Goal: Task Accomplishment & Management: Complete application form

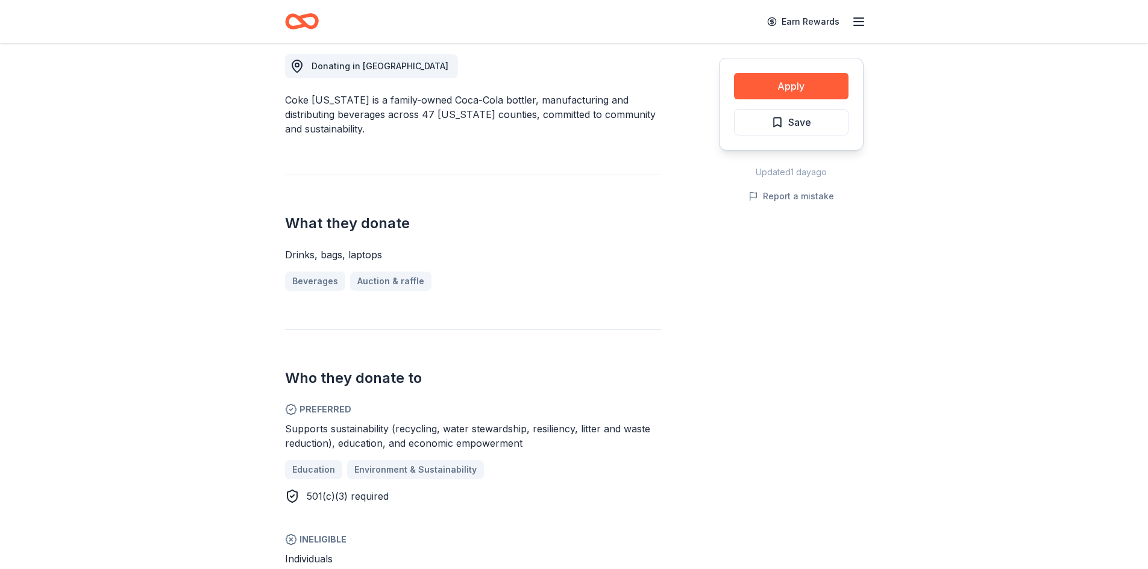
scroll to position [301, 0]
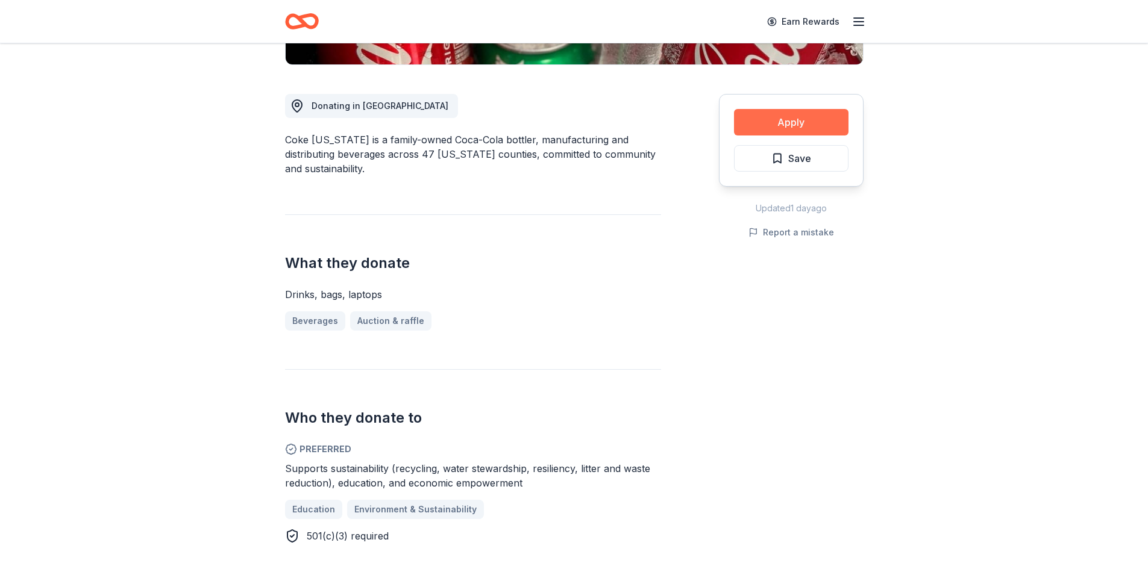
click at [802, 119] on button "Apply" at bounding box center [791, 122] width 114 height 27
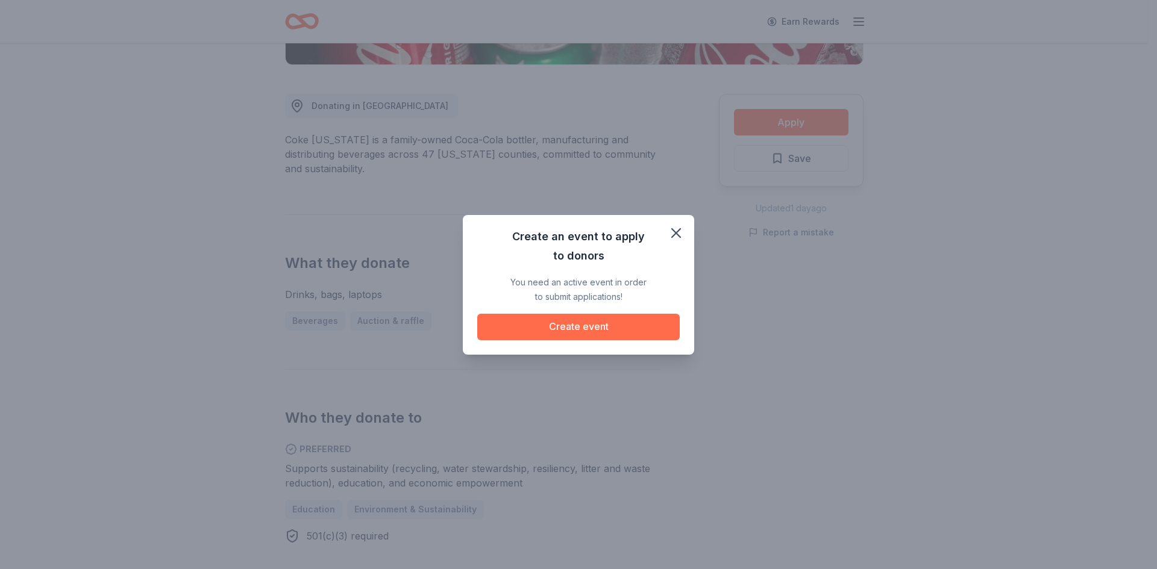
click at [626, 325] on button "Create event" at bounding box center [578, 327] width 202 height 27
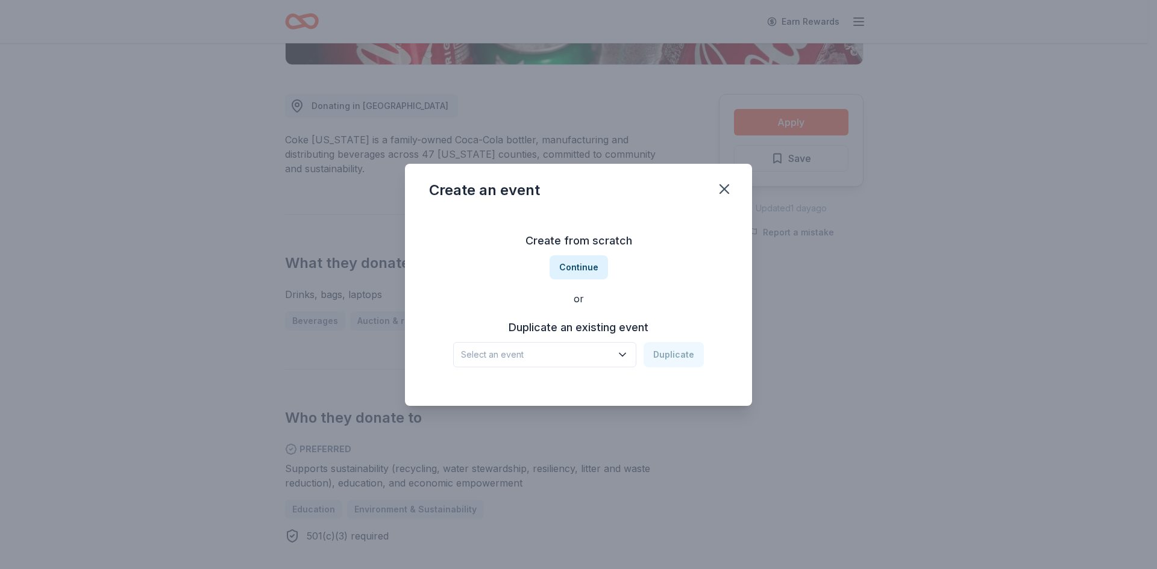
click at [618, 350] on button "Select an event" at bounding box center [544, 354] width 183 height 25
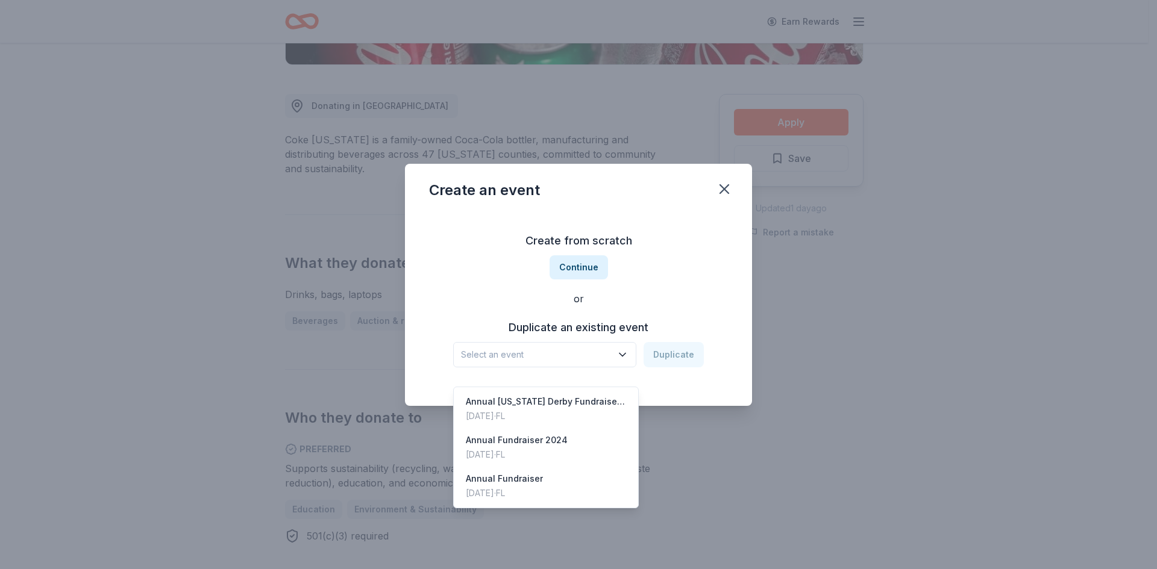
click at [727, 186] on div "Create an event Create from scratch Continue or Duplicate an existing event Sel…" at bounding box center [578, 285] width 347 height 242
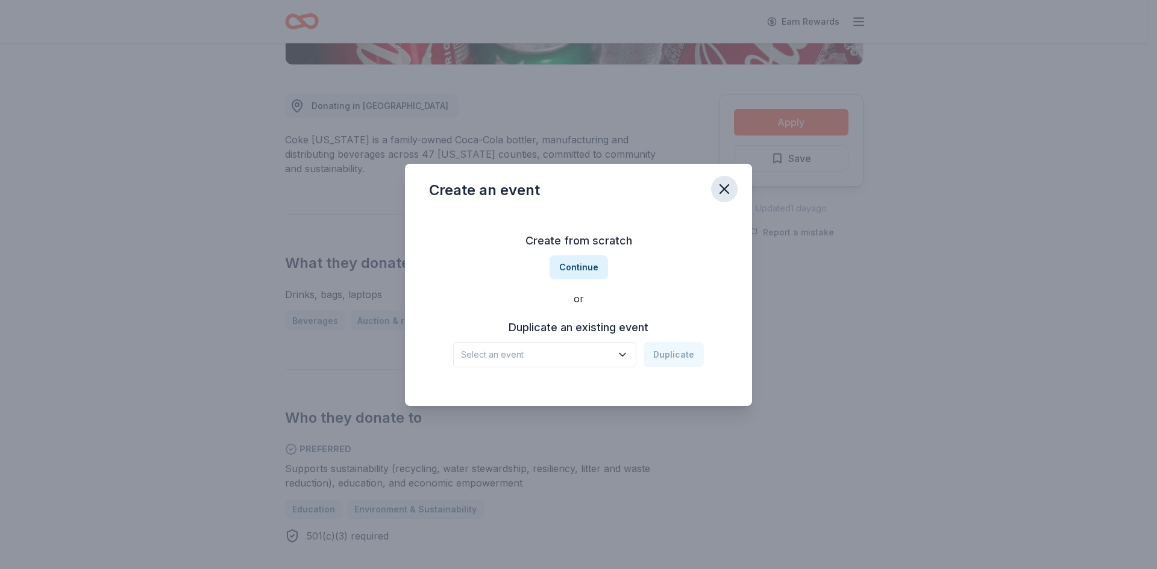
click at [726, 187] on icon "button" at bounding box center [724, 189] width 8 height 8
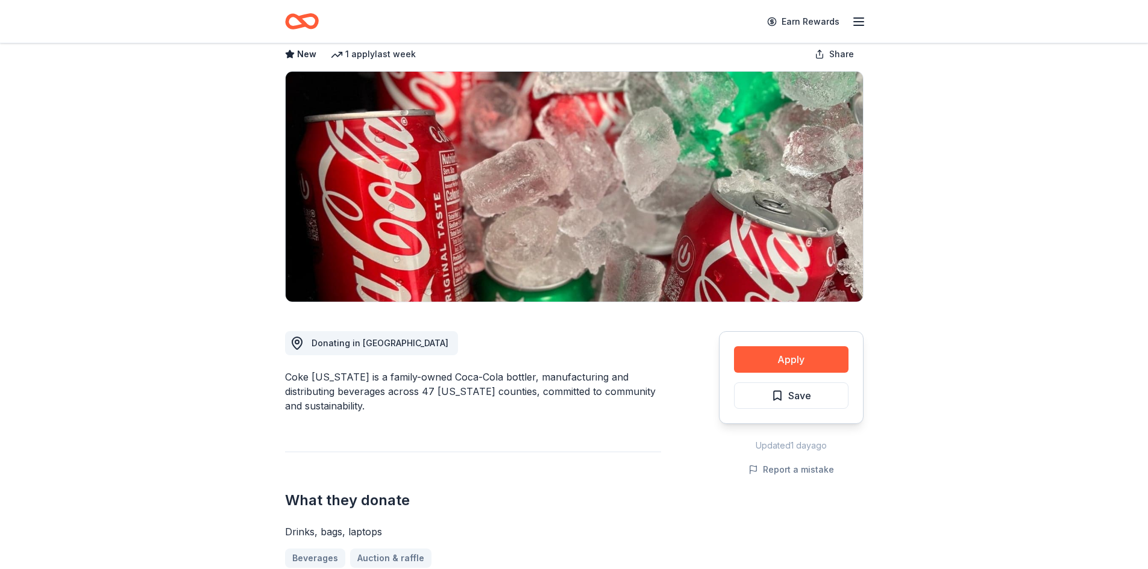
scroll to position [0, 0]
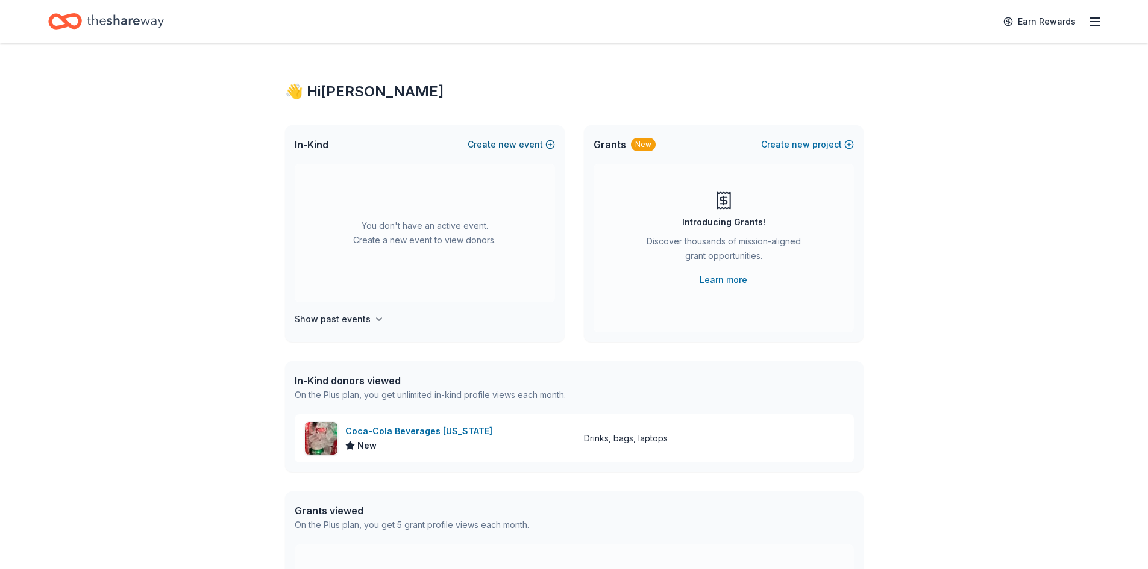
click at [513, 145] on span "new" at bounding box center [507, 144] width 18 height 14
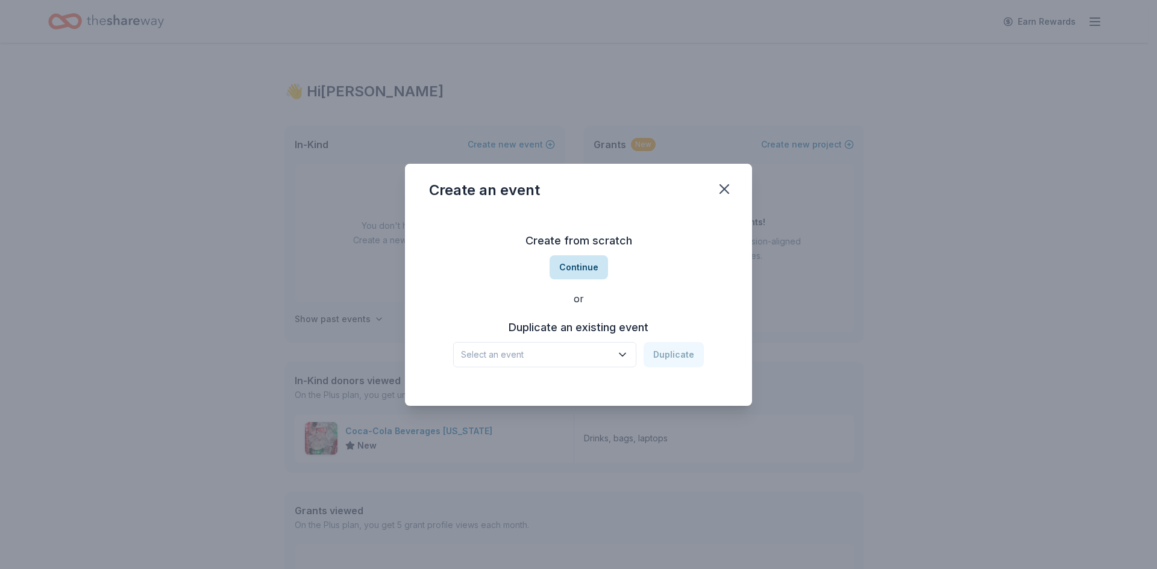
click at [577, 270] on button "Continue" at bounding box center [579, 268] width 58 height 24
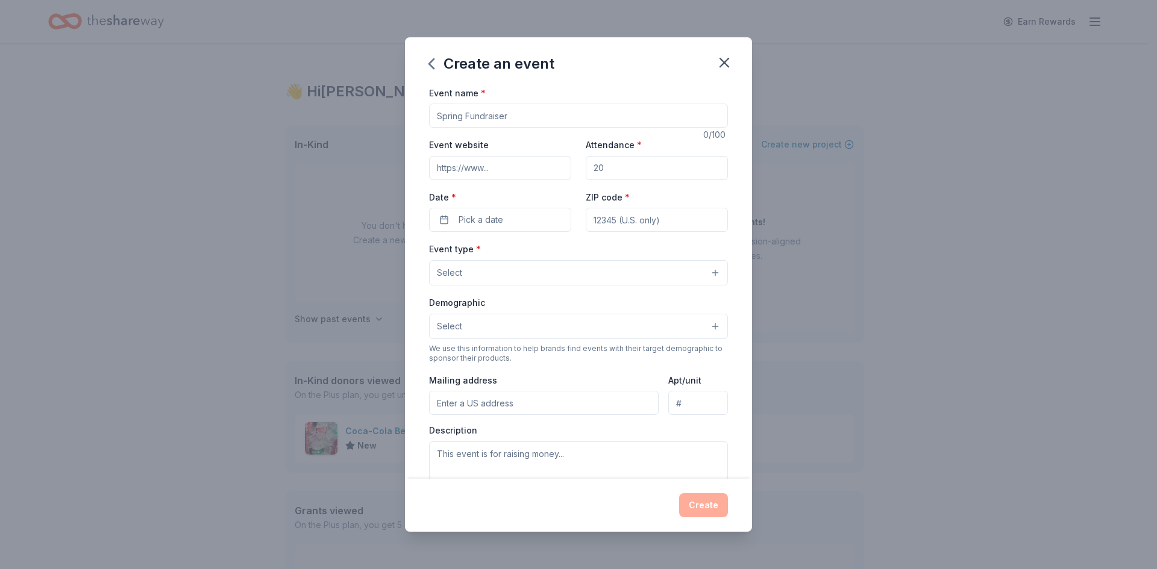
click at [539, 117] on input "Event name *" at bounding box center [578, 116] width 299 height 24
type input "Clays for Kids-Clay Shoot"
click at [483, 220] on span "Pick a date" at bounding box center [481, 220] width 45 height 14
click at [564, 250] on button "Go to next month" at bounding box center [562, 251] width 17 height 17
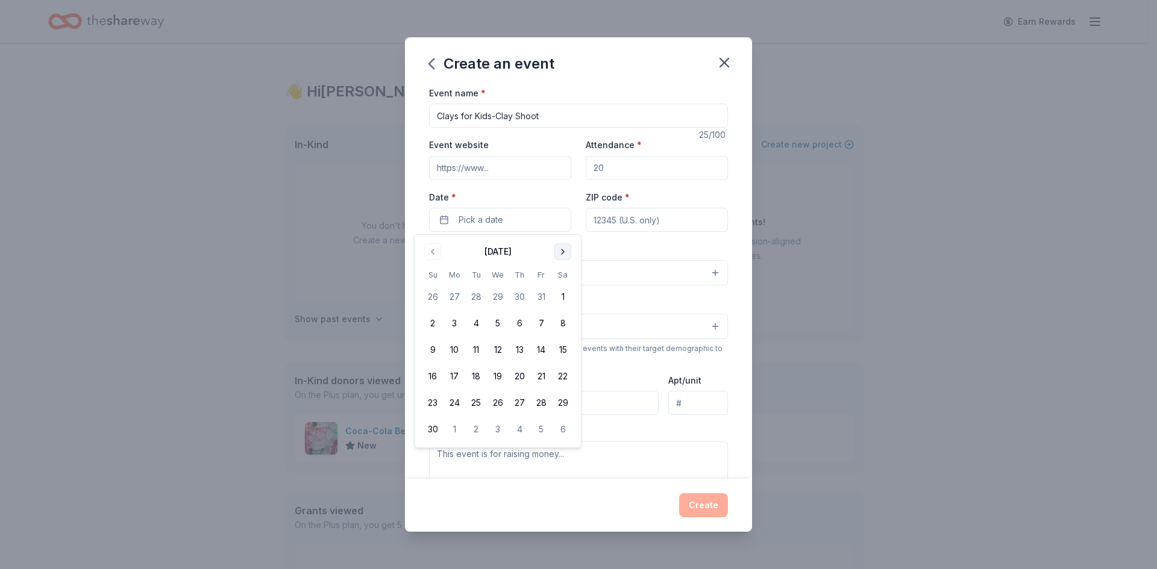
click at [564, 250] on button "Go to next month" at bounding box center [562, 251] width 17 height 17
click at [541, 322] on button "9" at bounding box center [541, 324] width 22 height 22
click at [814, 239] on div "Create an event Event name * Clays for Kids-Clay Shoot 25 /100 Event website At…" at bounding box center [578, 284] width 1157 height 569
click at [668, 220] on input "ZIP code *" at bounding box center [657, 220] width 142 height 24
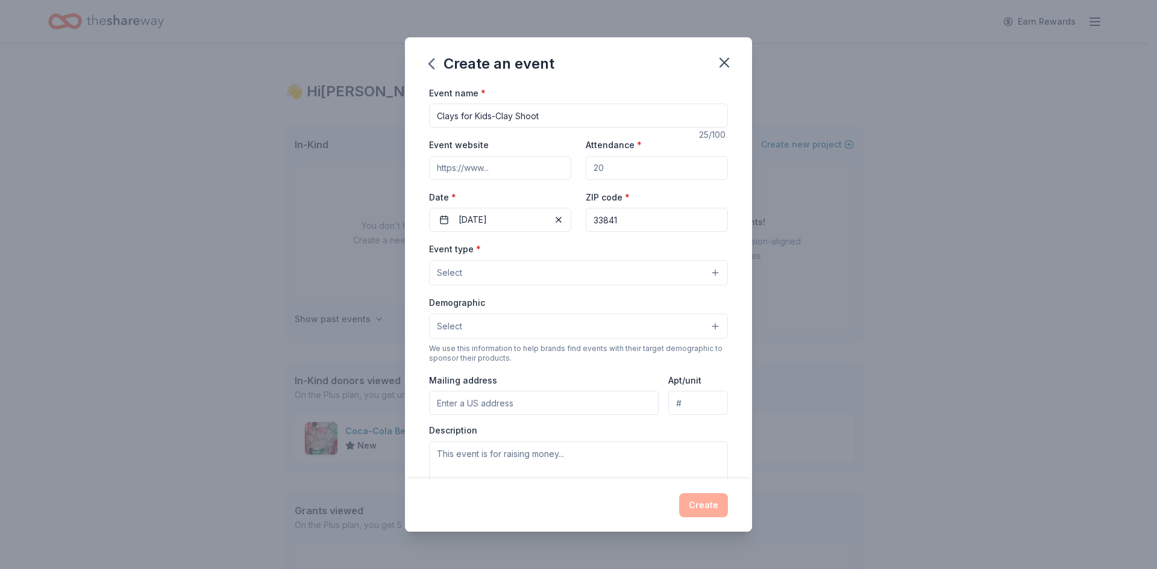
type input "33841"
click at [645, 173] on input "Attendance *" at bounding box center [657, 168] width 142 height 24
drag, startPoint x: 628, startPoint y: 171, endPoint x: 549, endPoint y: 172, distance: 78.9
click at [549, 172] on div "Event website Attendance * Date * 01/09/2026 ZIP code * 33841" at bounding box center [578, 184] width 299 height 95
type input "200"
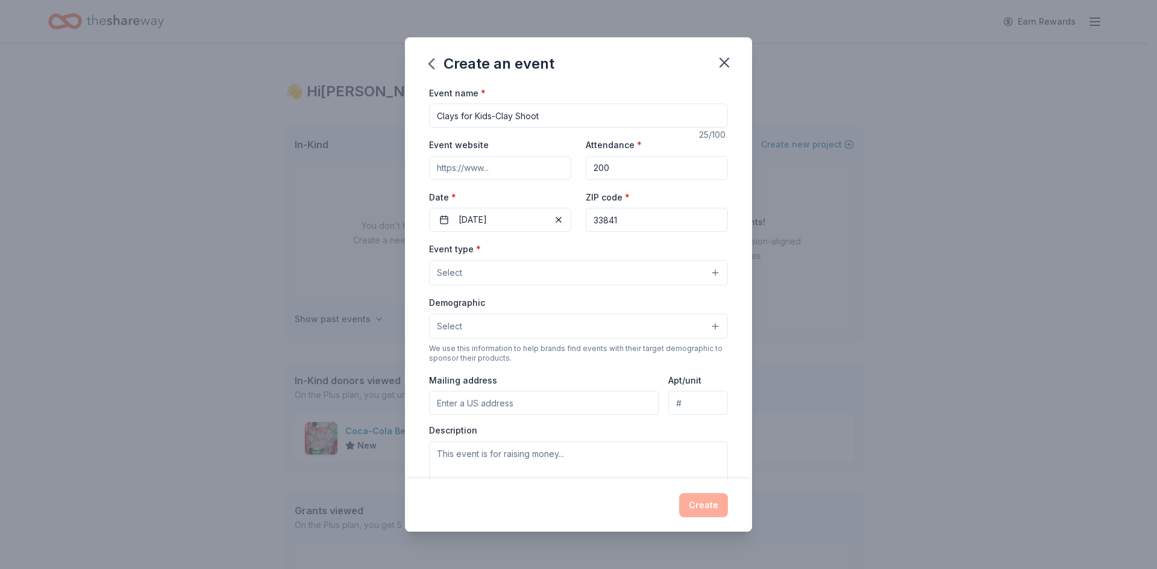
click at [506, 173] on input "Event website" at bounding box center [500, 168] width 142 height 24
type input "https://campfire-sunshine.org/"
click at [703, 272] on button "Select" at bounding box center [578, 272] width 299 height 25
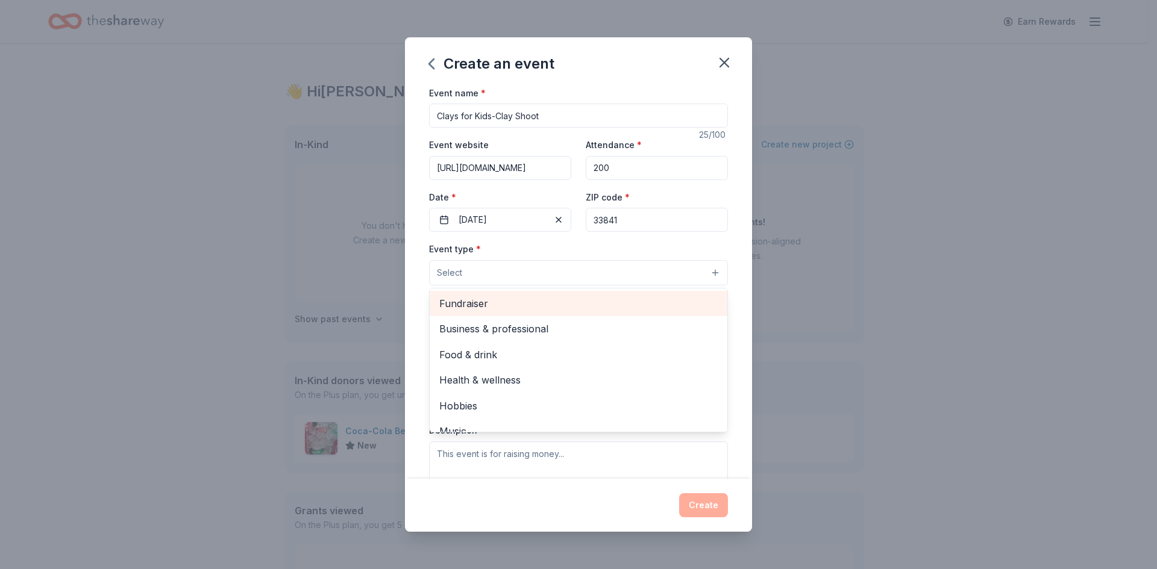
click at [485, 304] on span "Fundraiser" at bounding box center [578, 304] width 278 height 16
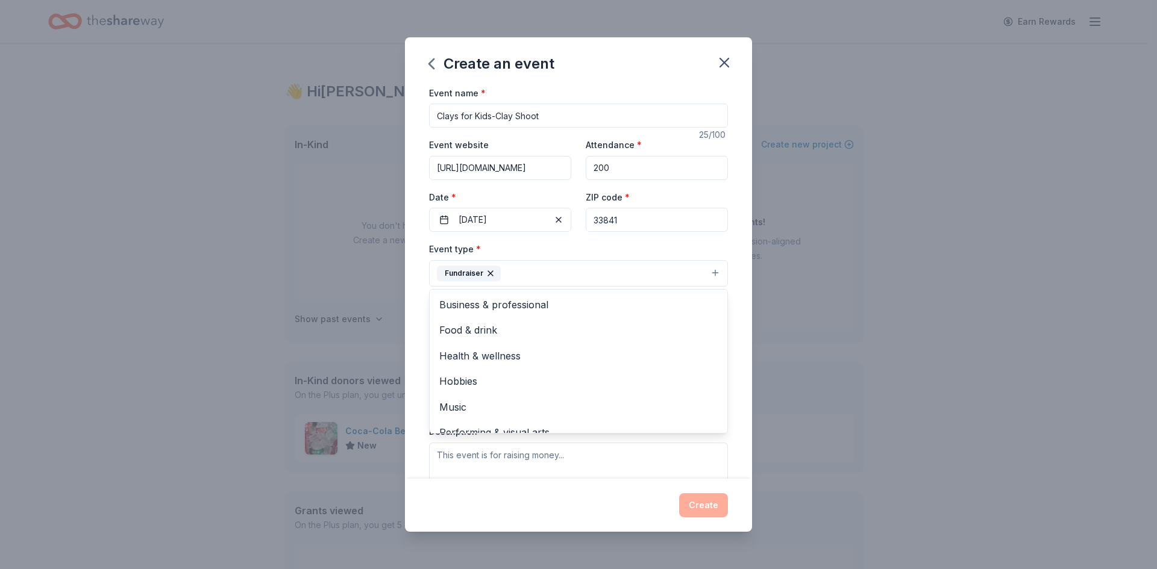
click at [811, 221] on div "Create an event Event name * Clays for Kids-Clay Shoot 25 /100 Event website ht…" at bounding box center [578, 284] width 1157 height 569
click at [601, 331] on button "Select" at bounding box center [578, 327] width 299 height 25
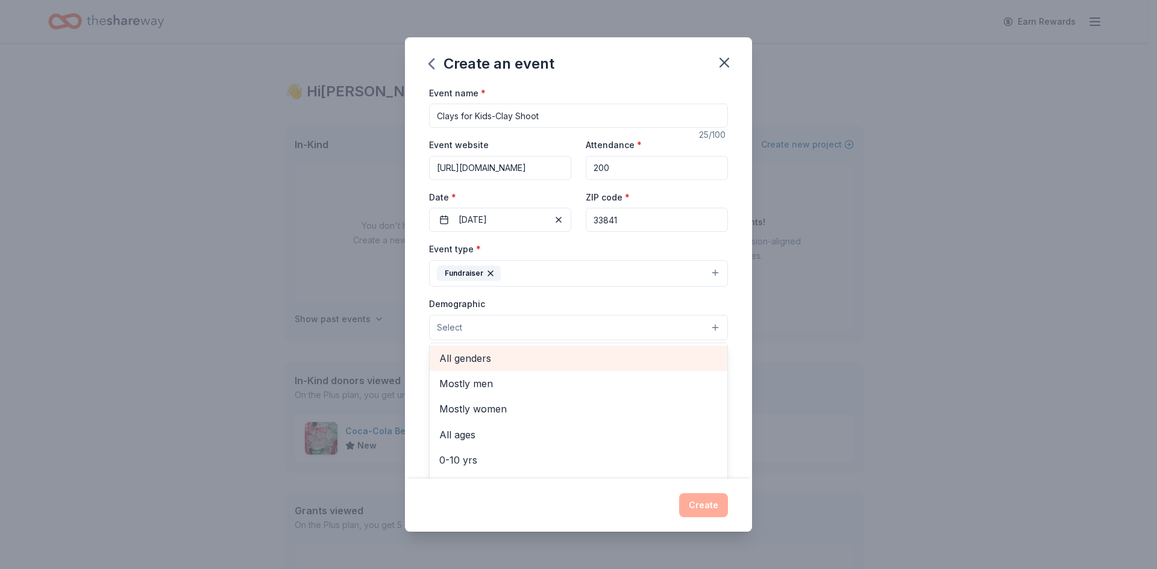
click at [579, 359] on span "All genders" at bounding box center [578, 359] width 278 height 16
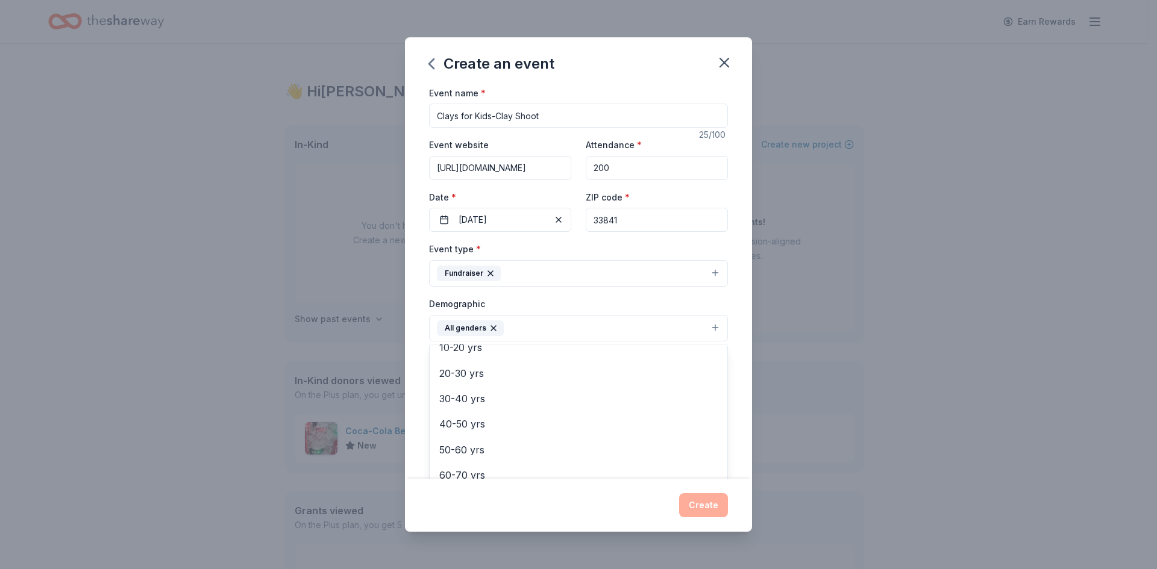
scroll to position [121, 0]
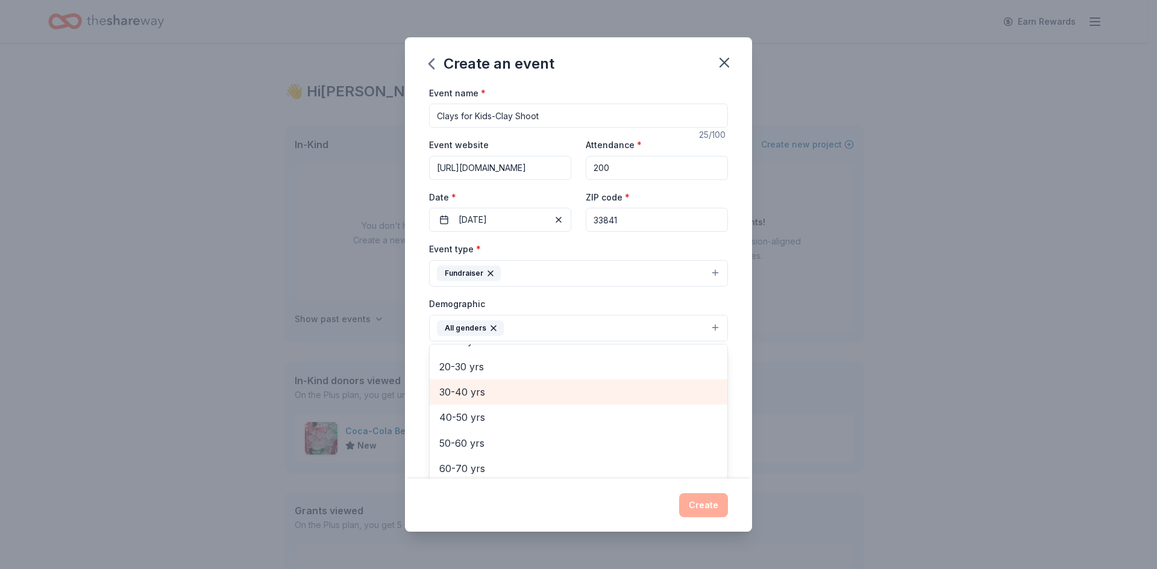
click at [561, 395] on span "30-40 yrs" at bounding box center [578, 392] width 278 height 16
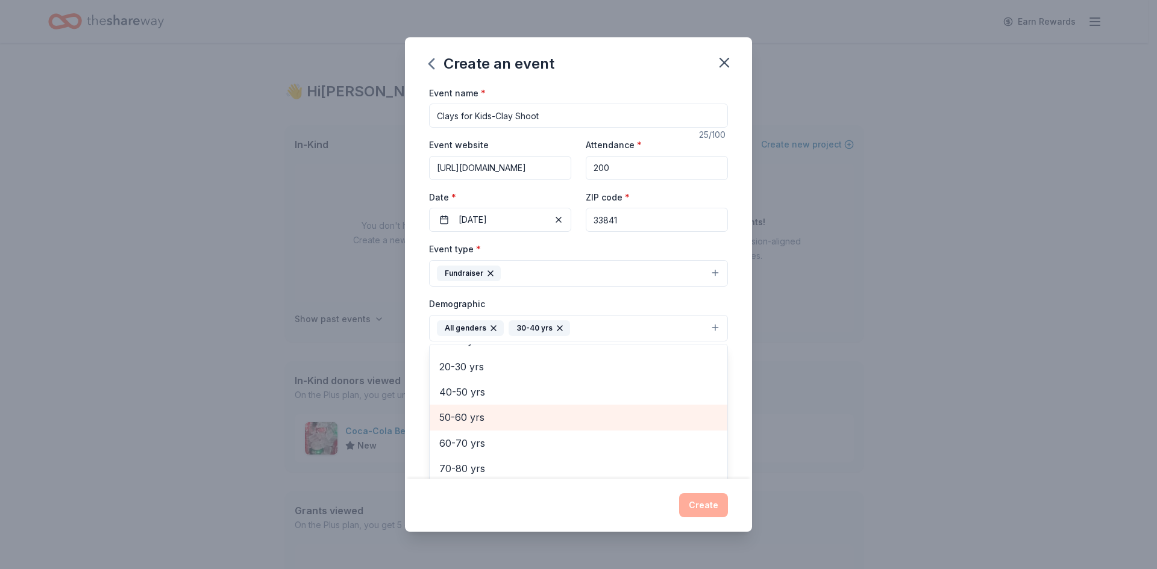
click at [559, 418] on span "50-60 yrs" at bounding box center [578, 418] width 278 height 16
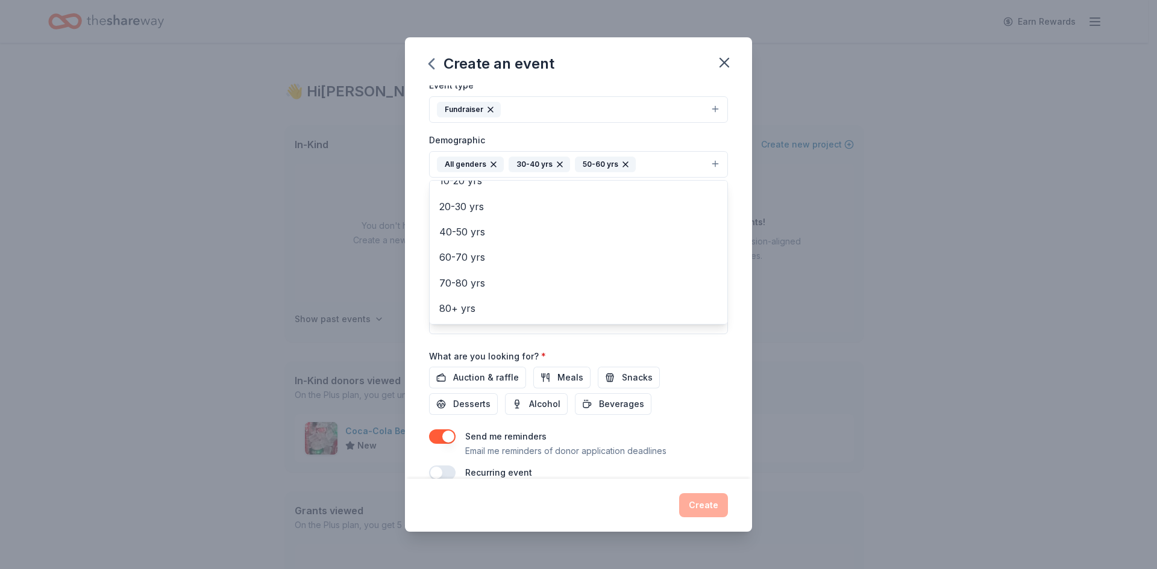
scroll to position [166, 0]
click at [613, 403] on div "Event name * Clays for Kids-Clay Shoot 25 /100 Event website https://campfire-s…" at bounding box center [578, 198] width 299 height 559
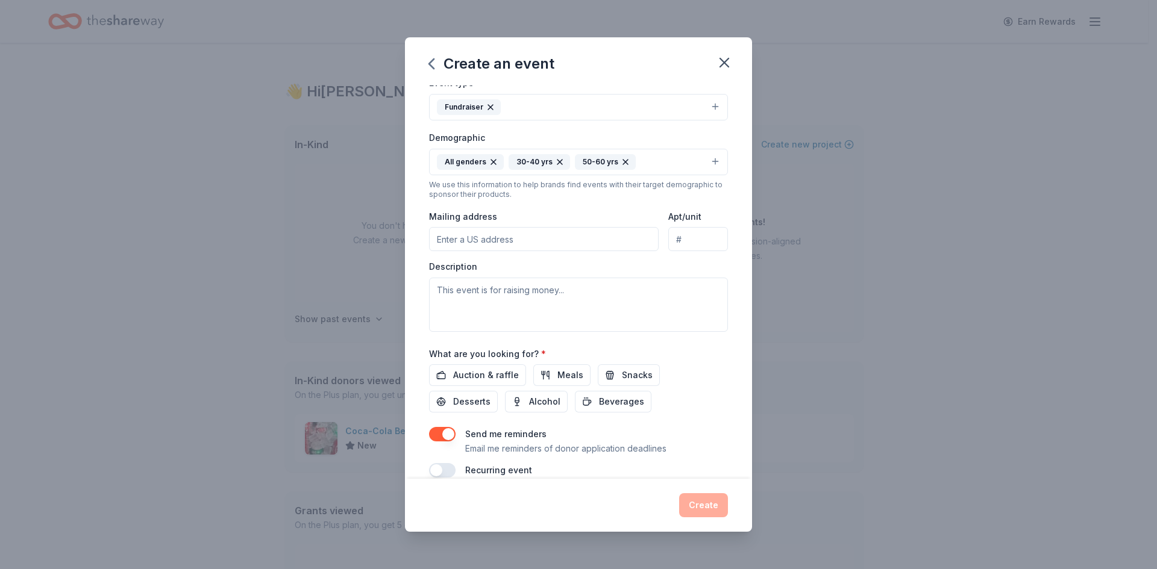
click at [481, 236] on input "Mailing address" at bounding box center [544, 239] width 230 height 24
type input "2600 Buckingham Ave"
click at [492, 298] on textarea at bounding box center [578, 305] width 299 height 54
paste textarea "We are excited to share that Camp Fire Sunshine Central Florida will host our f…"
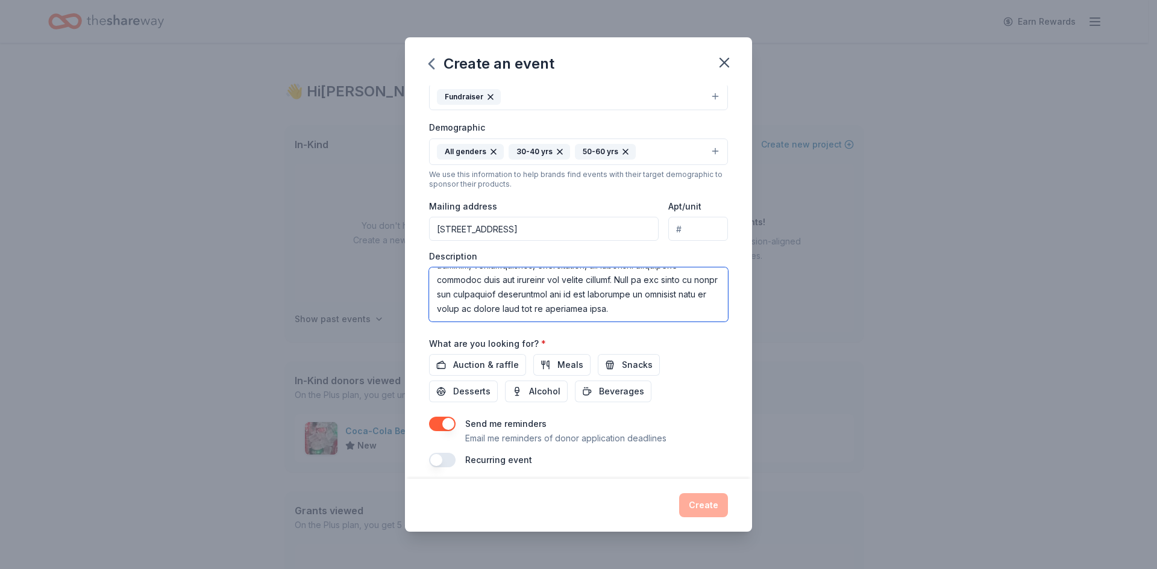
scroll to position [184, 0]
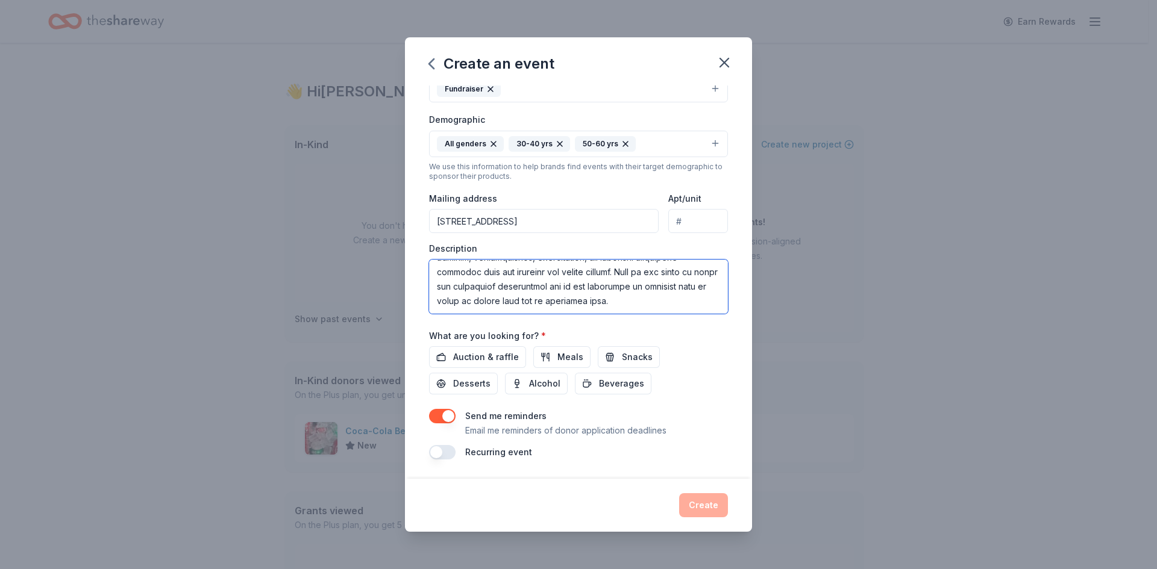
type textarea "We are excited to share that Camp Fire Sunshine Central Florida will host our f…"
click at [682, 444] on div "Send me reminders Email me reminders of donor application deadlines Recurring e…" at bounding box center [578, 434] width 299 height 51
drag, startPoint x: 450, startPoint y: 456, endPoint x: 465, endPoint y: 453, distance: 16.0
click at [450, 456] on button "button" at bounding box center [442, 452] width 27 height 14
click at [697, 504] on div "Create" at bounding box center [578, 506] width 299 height 24
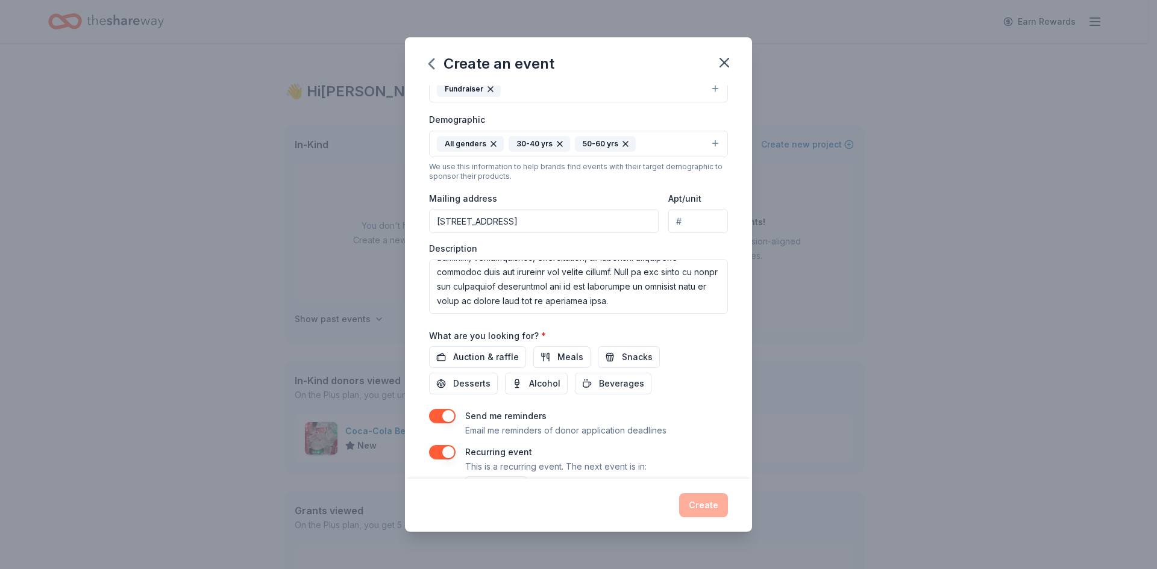
scroll to position [228, 0]
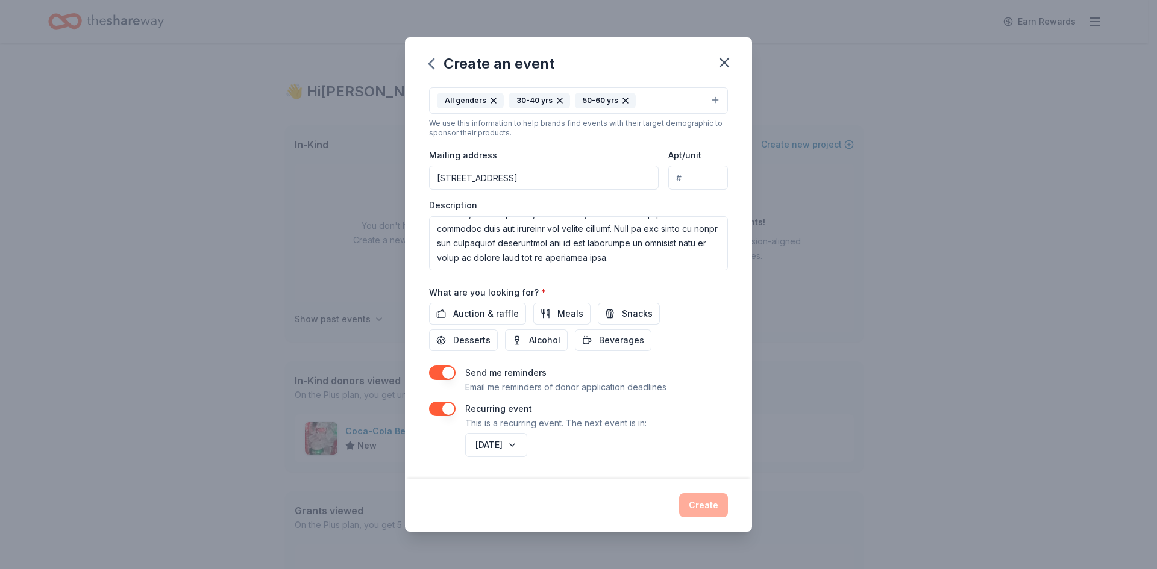
click at [707, 505] on div "Create" at bounding box center [578, 506] width 299 height 24
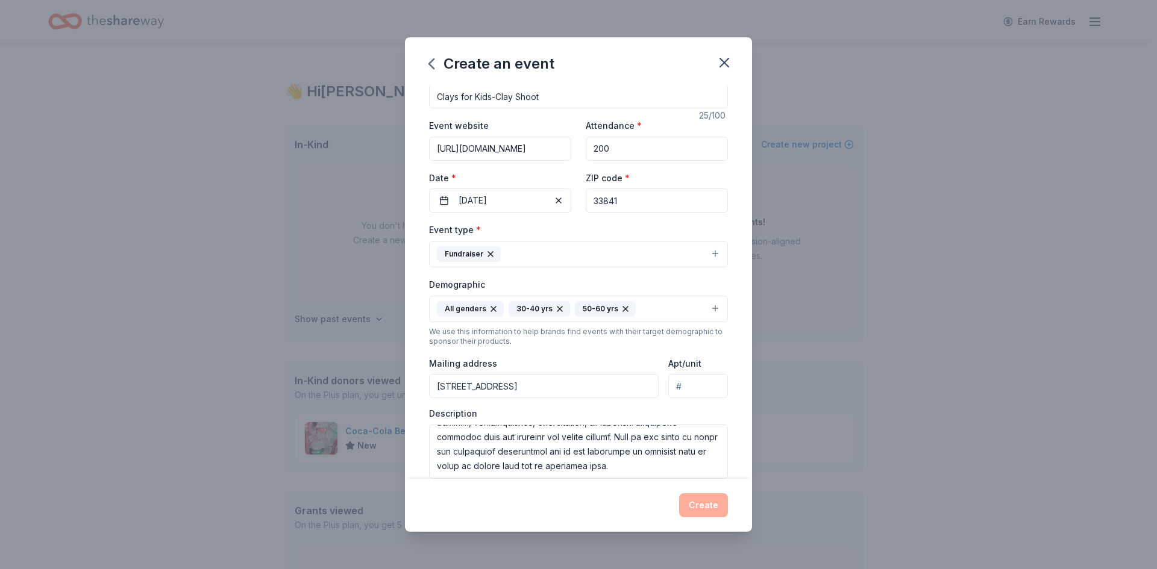
scroll to position [0, 0]
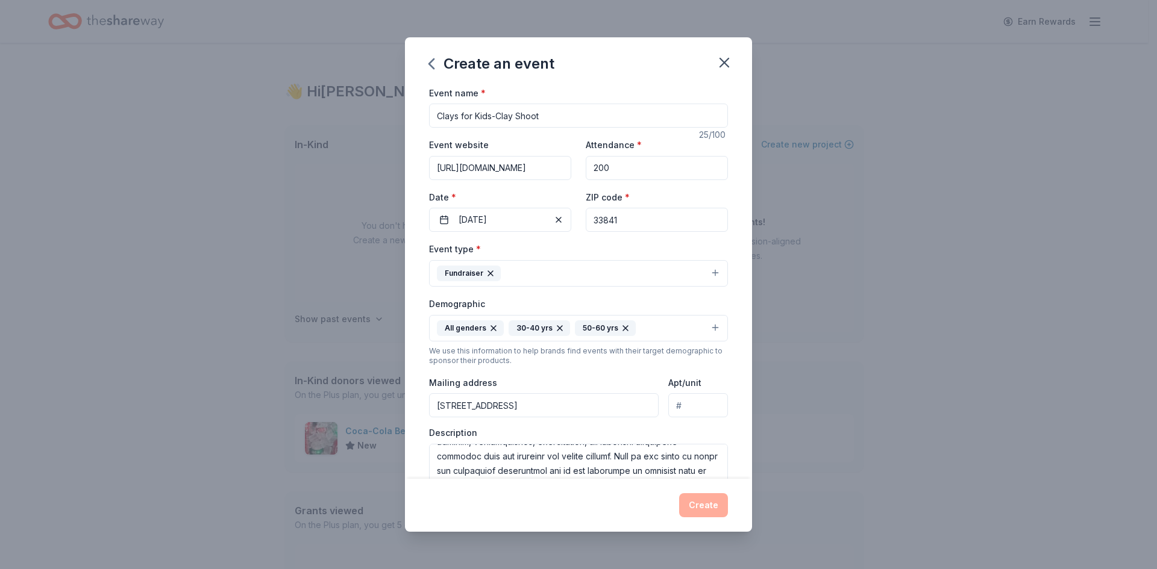
click at [688, 174] on input "200" at bounding box center [657, 168] width 142 height 24
click at [524, 219] on button "01/09/2026" at bounding box center [500, 220] width 142 height 24
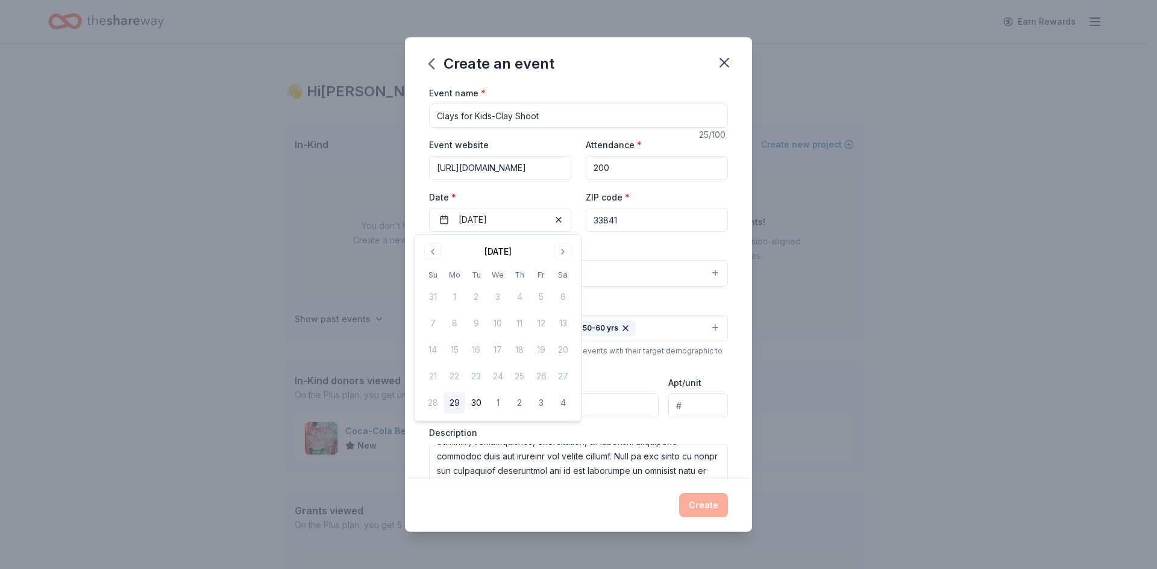
click at [639, 227] on input "33841" at bounding box center [657, 220] width 142 height 24
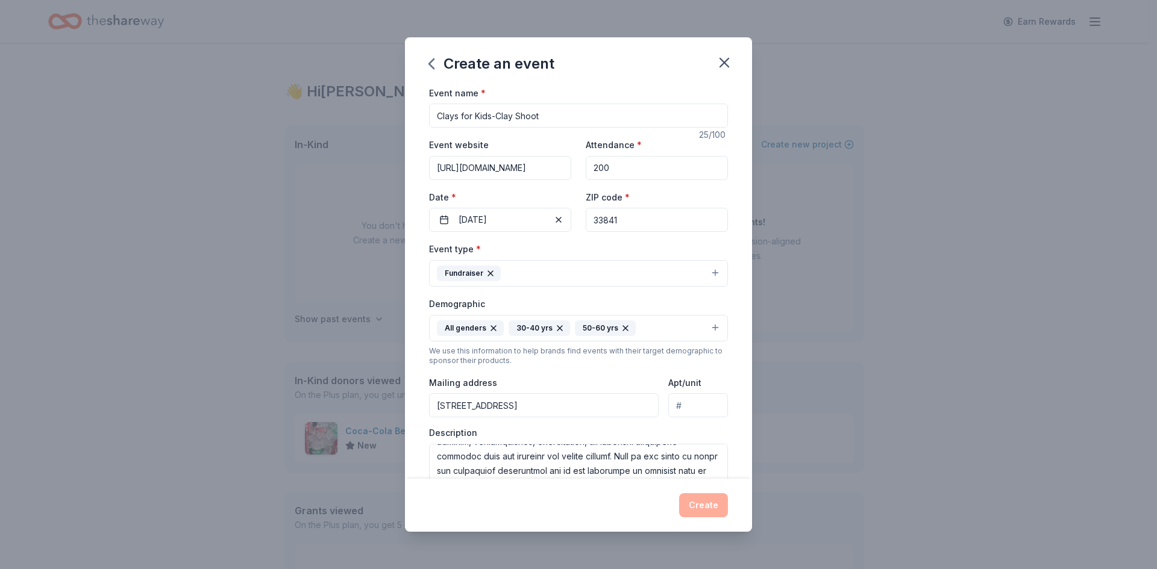
click at [606, 266] on button "Fundraiser" at bounding box center [578, 273] width 299 height 27
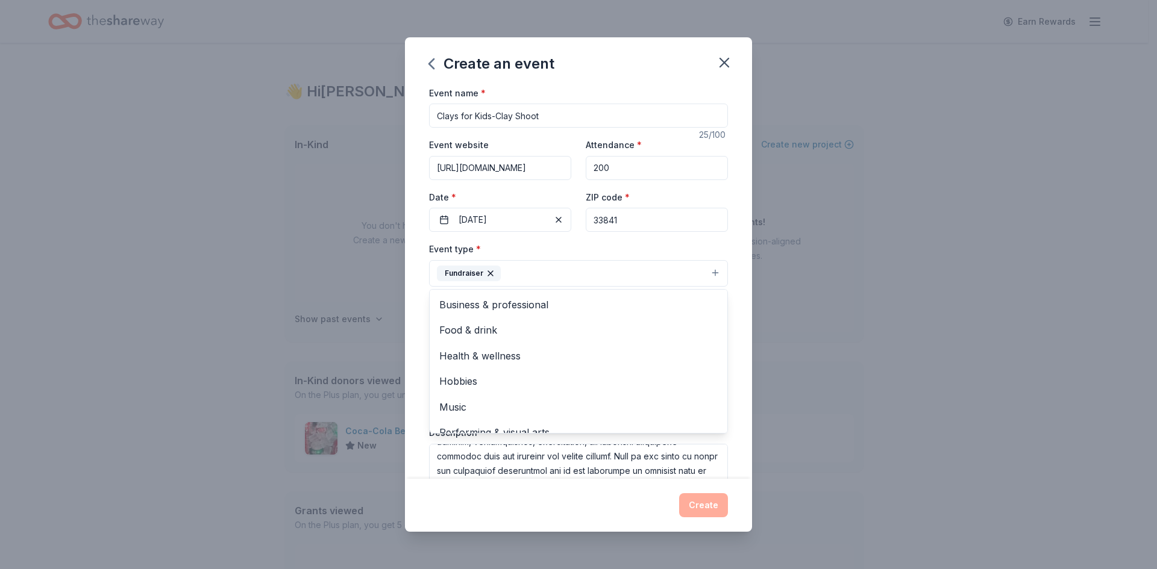
click at [727, 242] on div "Event name * Clays for Kids-Clay Shoot 25 /100 Event website https://campfire-s…" at bounding box center [578, 283] width 347 height 394
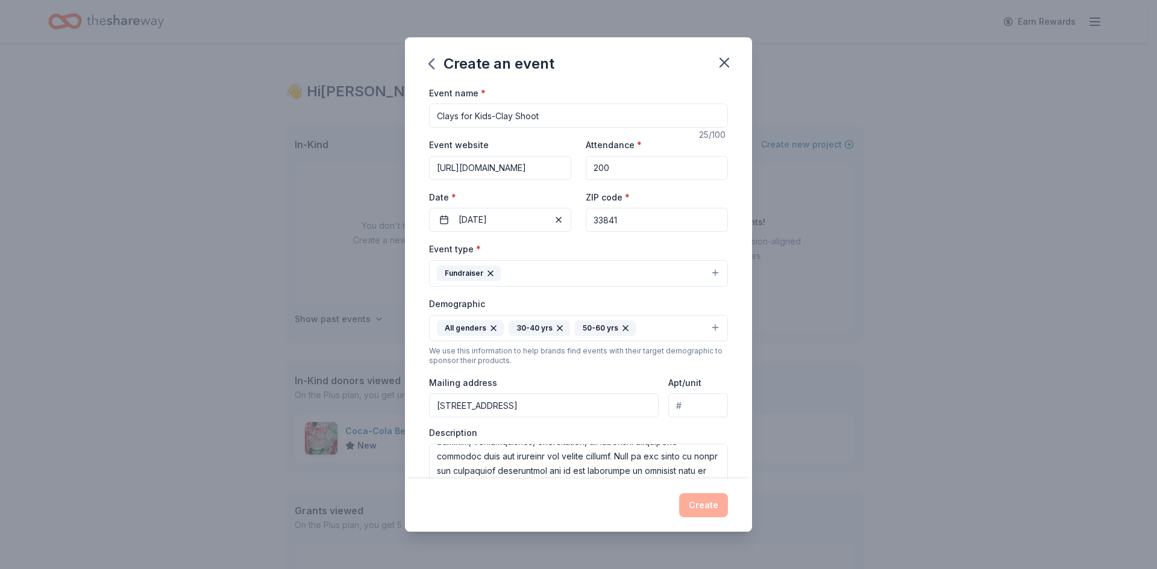
click at [586, 400] on input "2600 Buckingham Ave" at bounding box center [544, 406] width 230 height 24
click at [592, 382] on div "Mailing address 2600 Buckingham Ave" at bounding box center [544, 396] width 230 height 43
click at [691, 405] on input "Apt/unit" at bounding box center [698, 406] width 60 height 24
type input "0"
click at [739, 414] on div "Event name * Clays for Kids-Clay Shoot 25 /100 Event website https://campfire-s…" at bounding box center [578, 283] width 347 height 394
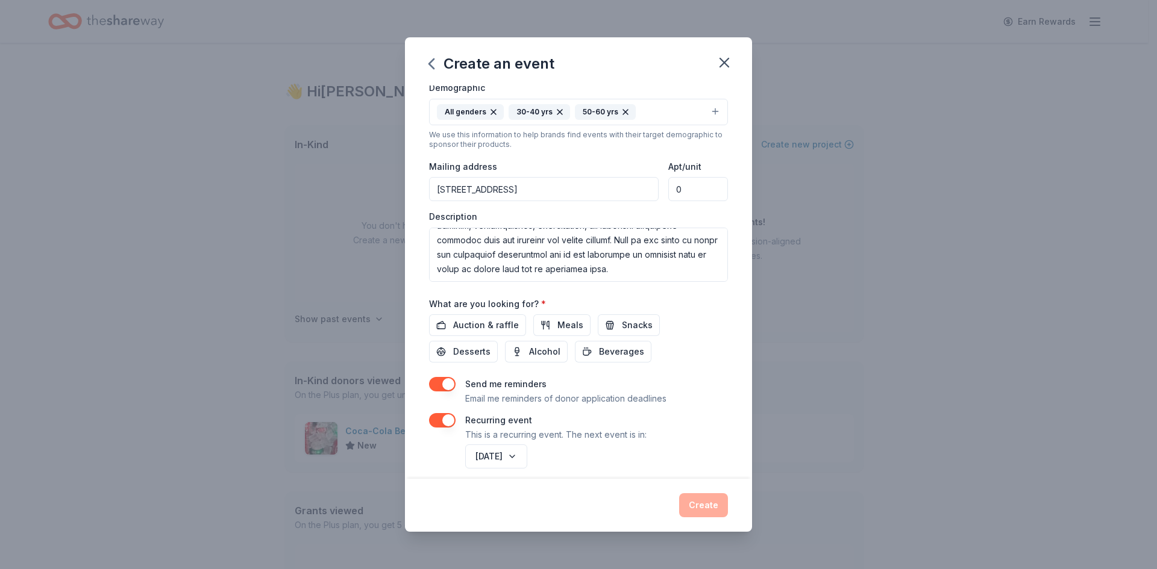
scroll to position [228, 0]
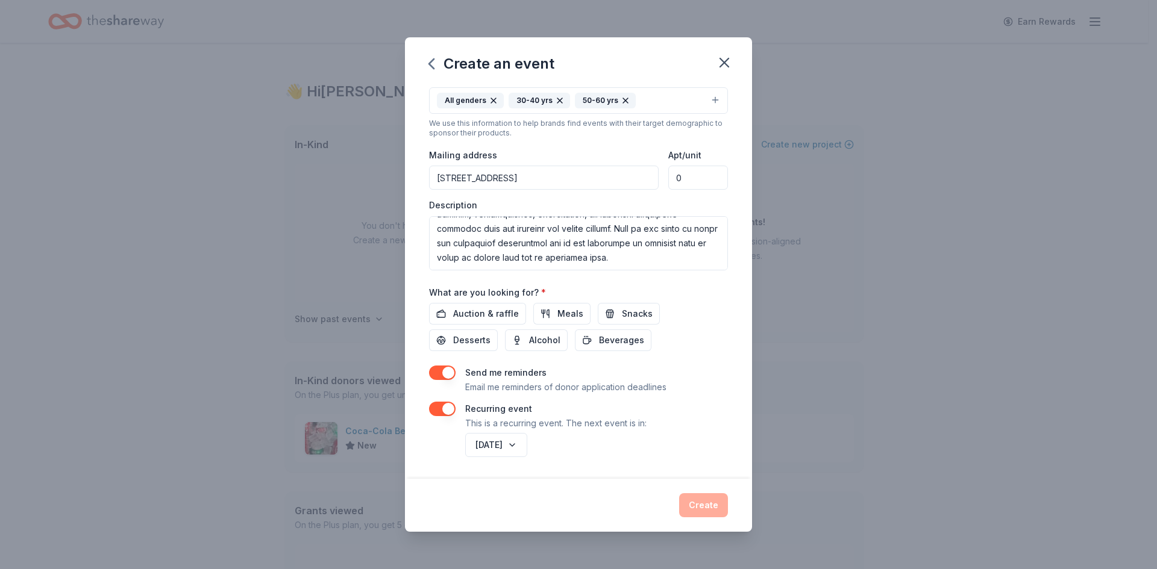
click at [681, 178] on input "0" at bounding box center [698, 178] width 60 height 24
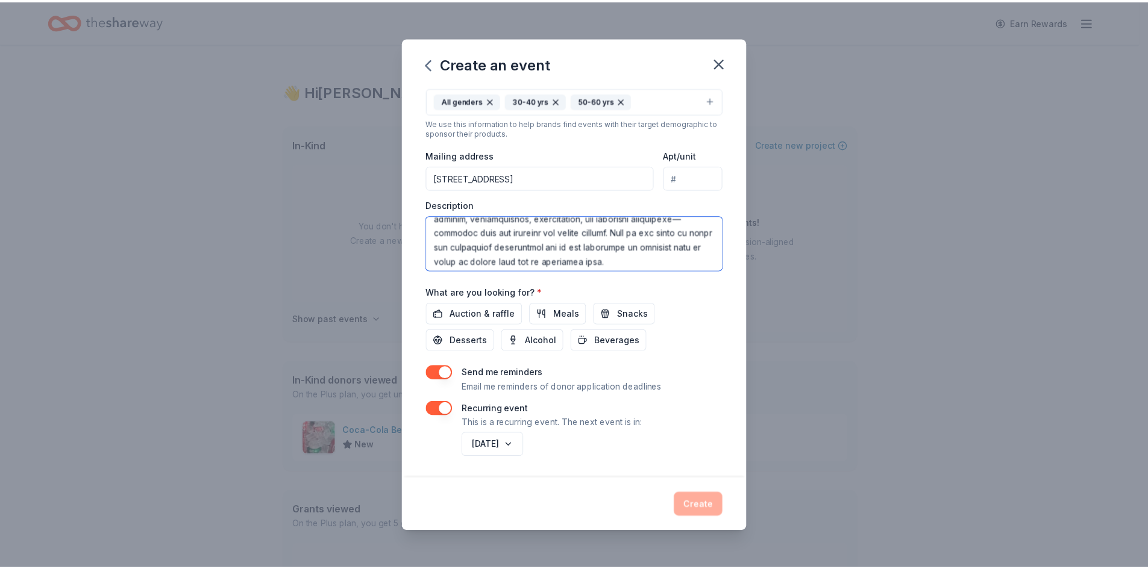
scroll to position [275, 0]
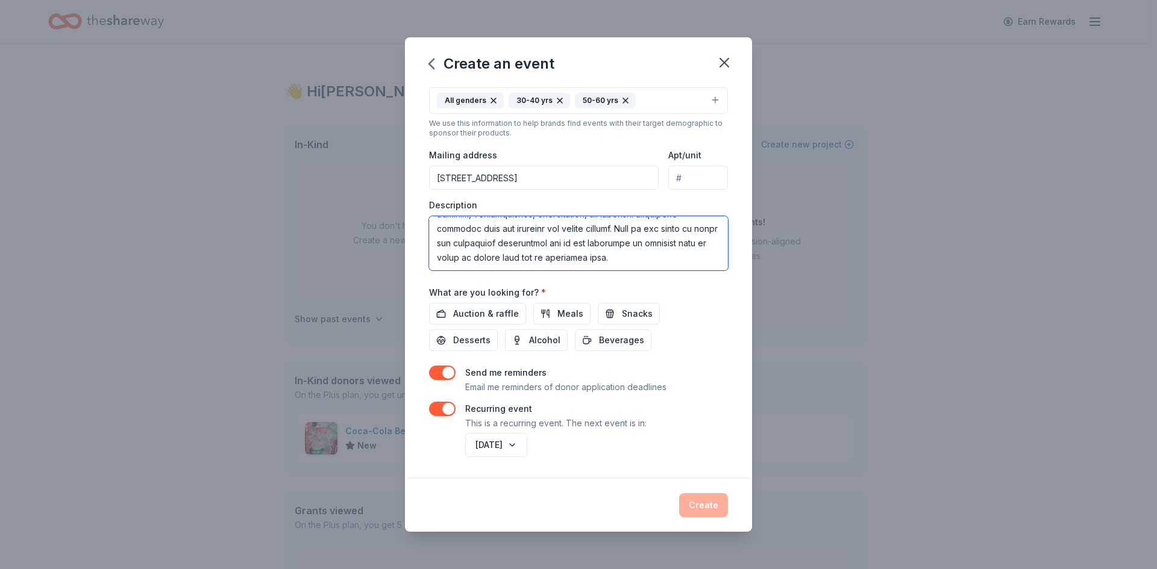
click at [689, 241] on textarea at bounding box center [578, 243] width 299 height 54
type textarea "We are excited to share that Camp Fire Sunshine Central Florida will host our f…"
click at [684, 289] on div "What are you looking for? * Auction & raffle Meals Snacks Desserts Alcohol Beve…" at bounding box center [578, 318] width 299 height 67
click at [629, 340] on span "Beverages" at bounding box center [621, 340] width 45 height 14
click at [698, 503] on button "Create" at bounding box center [703, 506] width 49 height 24
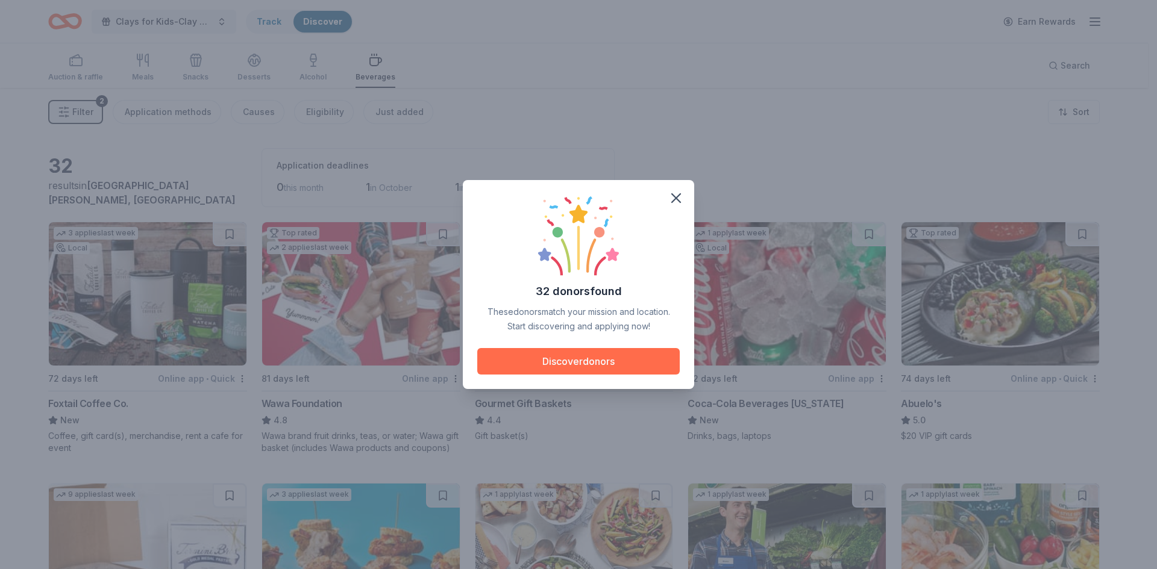
click at [618, 365] on button "Discover donors" at bounding box center [578, 361] width 202 height 27
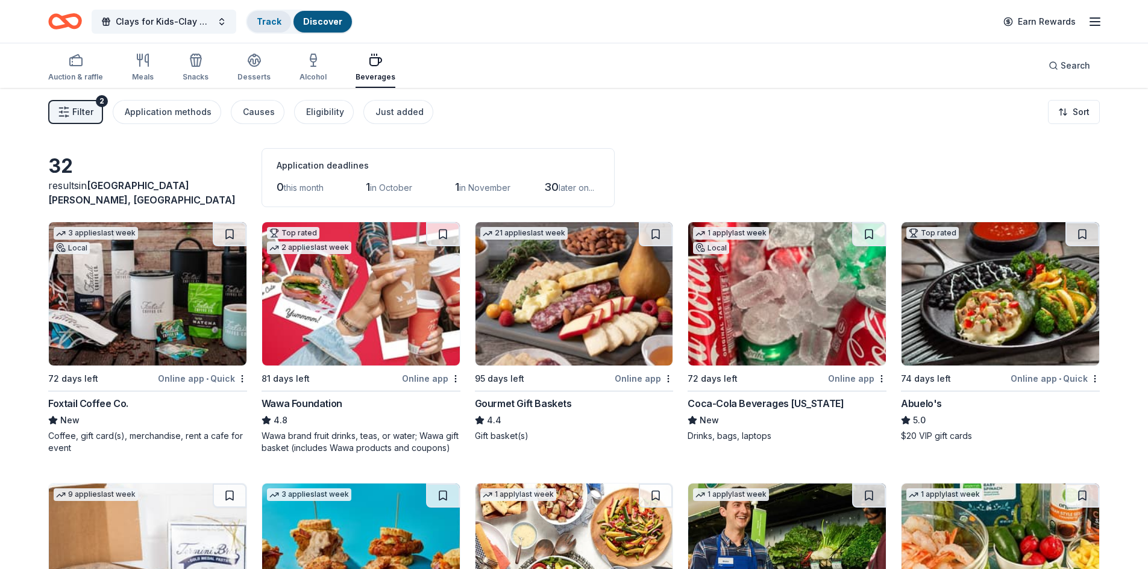
click at [272, 22] on link "Track" at bounding box center [269, 21] width 25 height 10
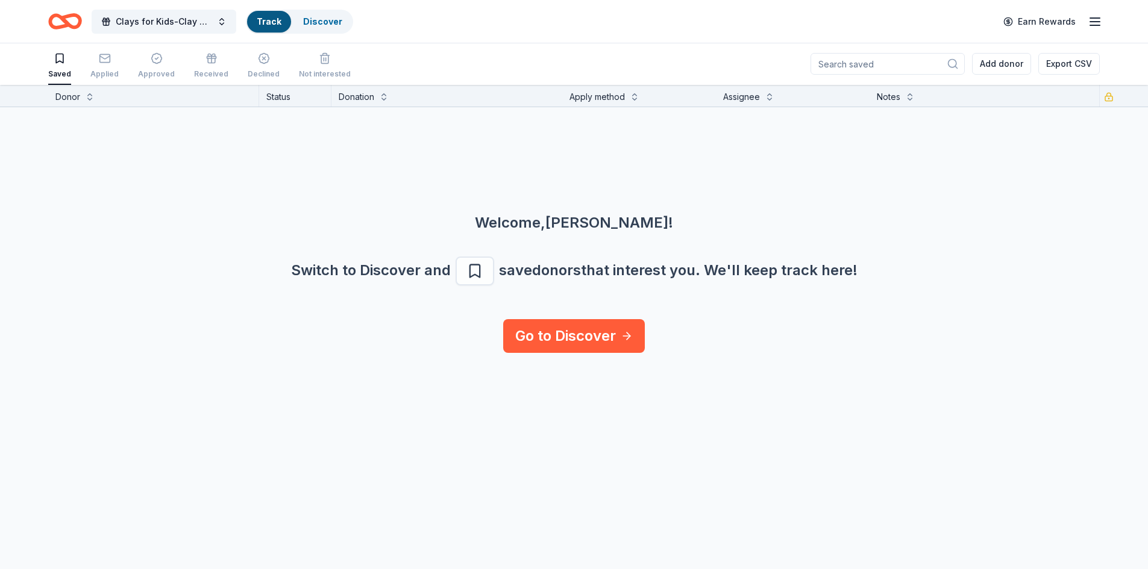
click at [272, 22] on link "Track" at bounding box center [269, 21] width 25 height 10
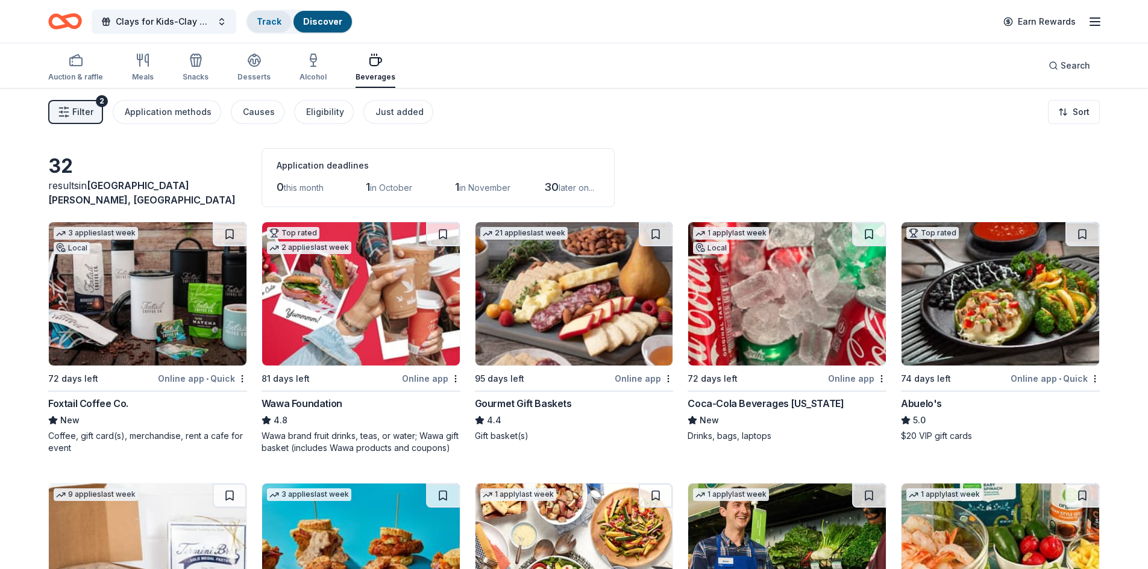
click at [266, 20] on link "Track" at bounding box center [269, 21] width 25 height 10
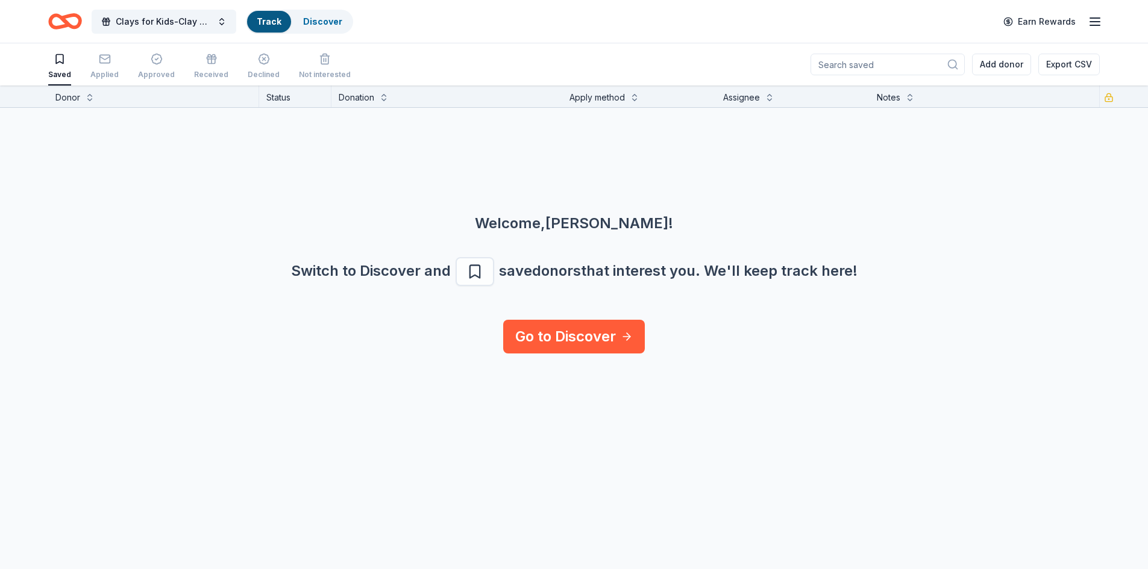
scroll to position [1, 0]
click at [112, 56] on div "button" at bounding box center [104, 58] width 28 height 12
click at [316, 11] on div "Discover" at bounding box center [322, 22] width 58 height 22
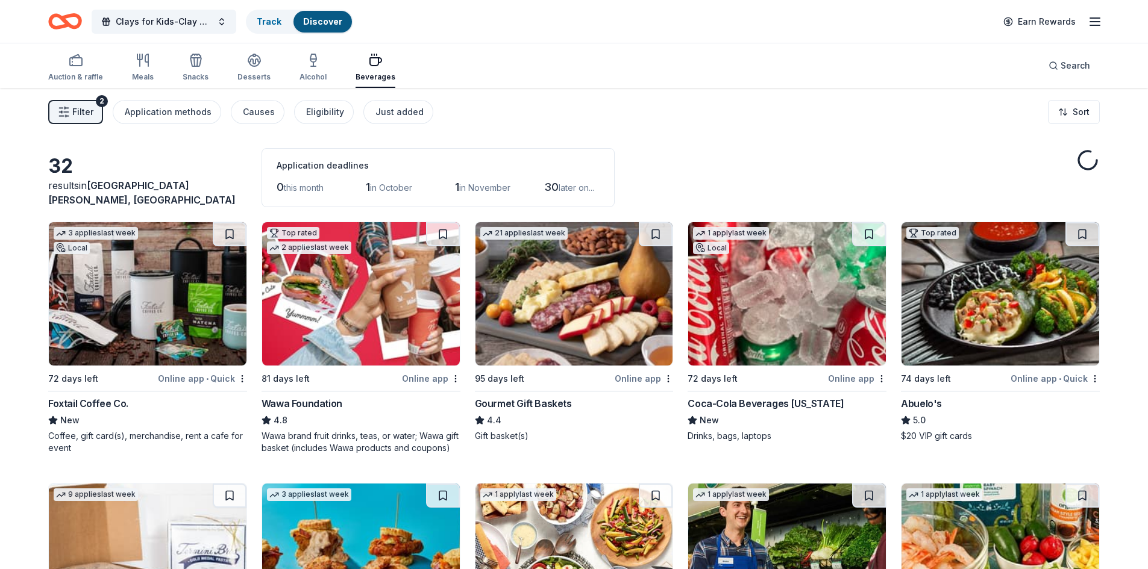
click at [753, 268] on img at bounding box center [787, 293] width 198 height 143
click at [869, 234] on button at bounding box center [869, 234] width 34 height 24
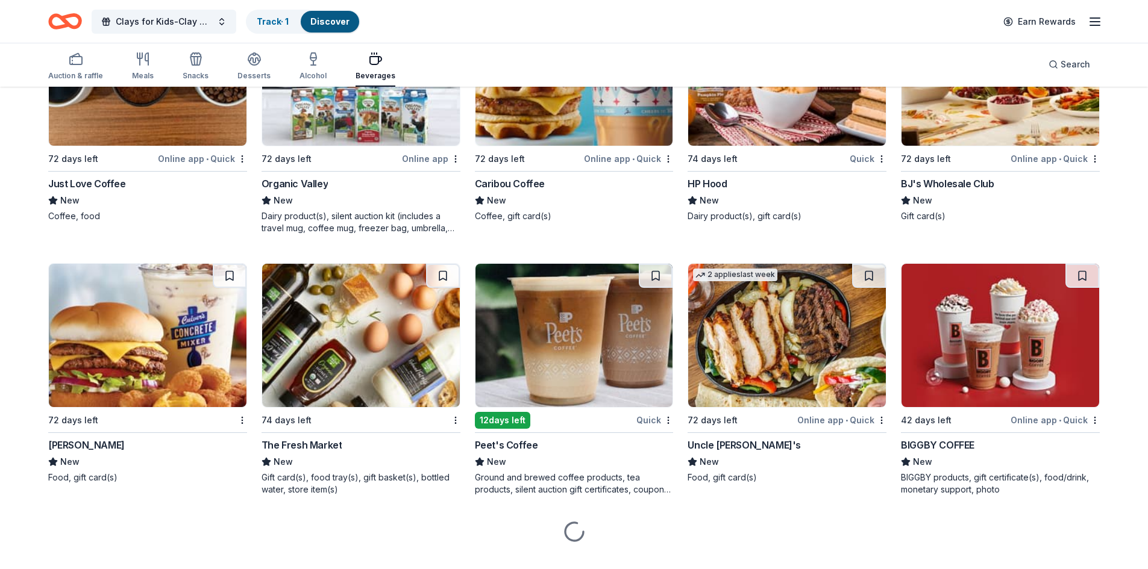
scroll to position [1265, 0]
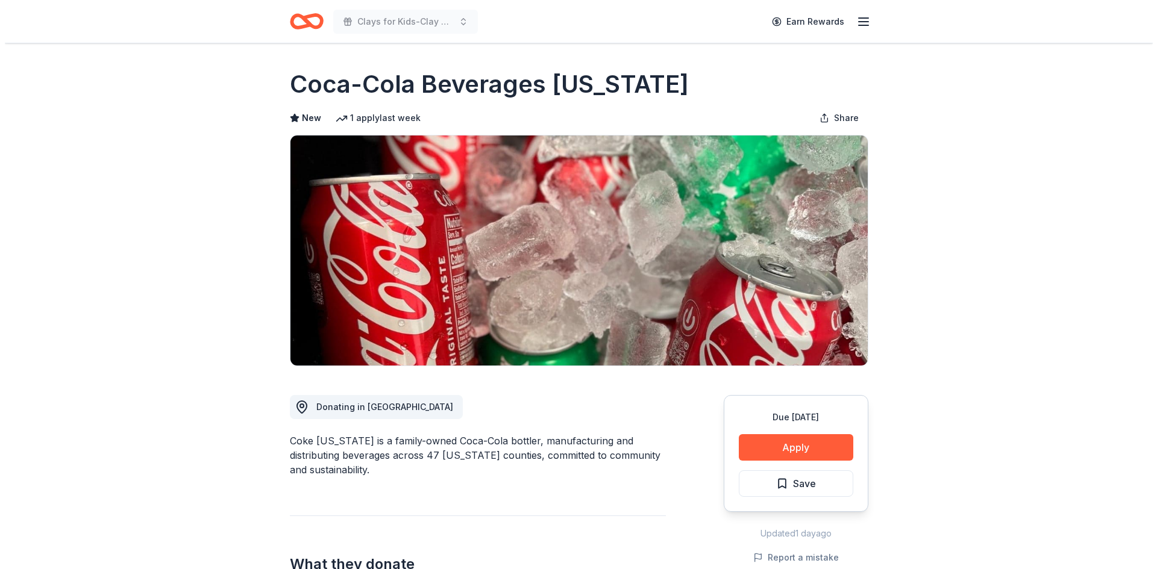
scroll to position [60, 0]
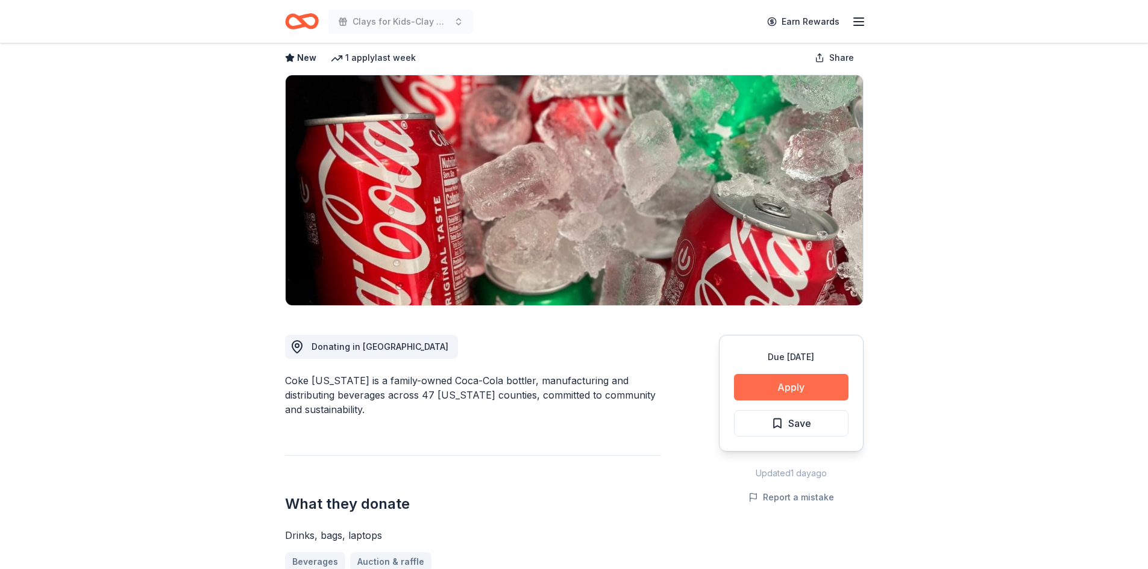
click at [778, 384] on button "Apply" at bounding box center [791, 387] width 114 height 27
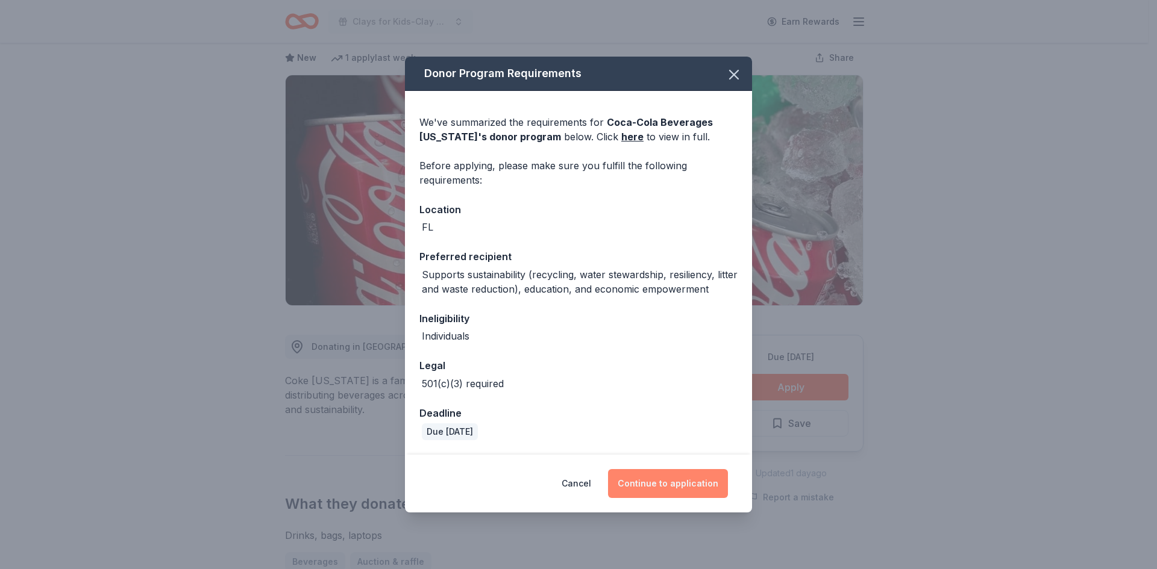
click at [671, 488] on button "Continue to application" at bounding box center [668, 483] width 120 height 29
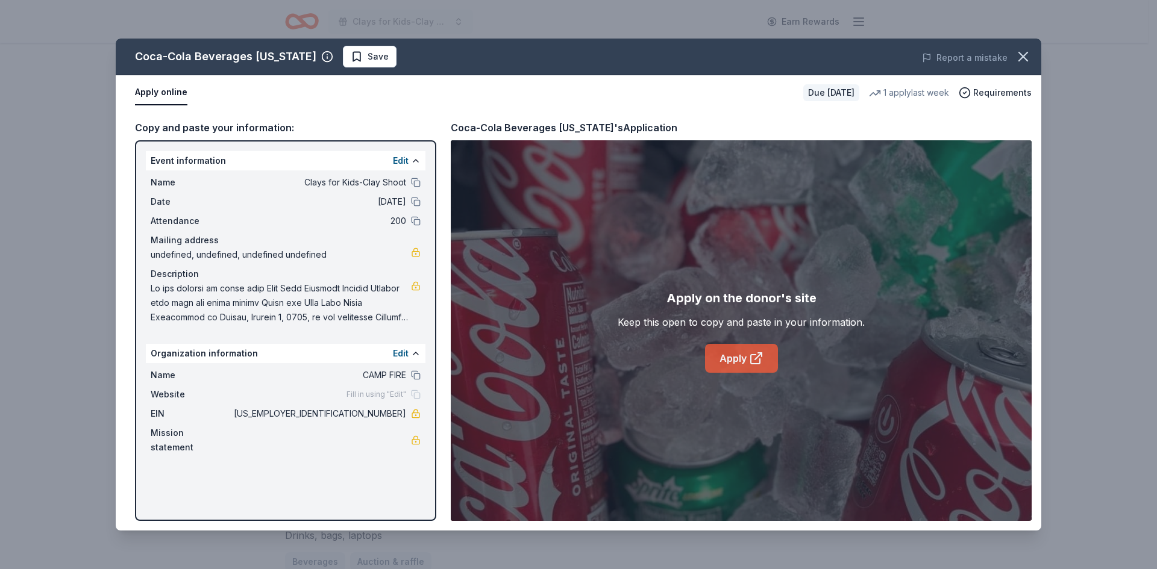
click at [731, 360] on link "Apply" at bounding box center [741, 358] width 73 height 29
